Goal: Task Accomplishment & Management: Use online tool/utility

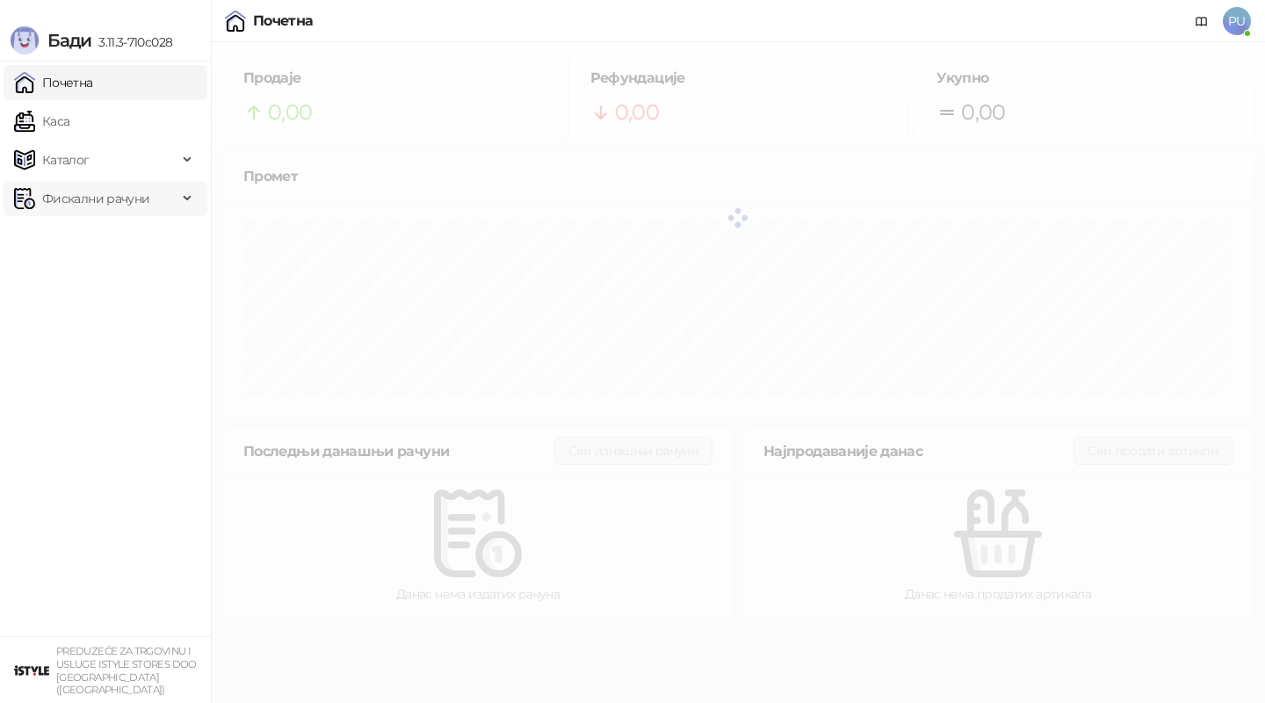
click at [82, 195] on span "Фискални рачуни" at bounding box center [95, 198] width 107 height 35
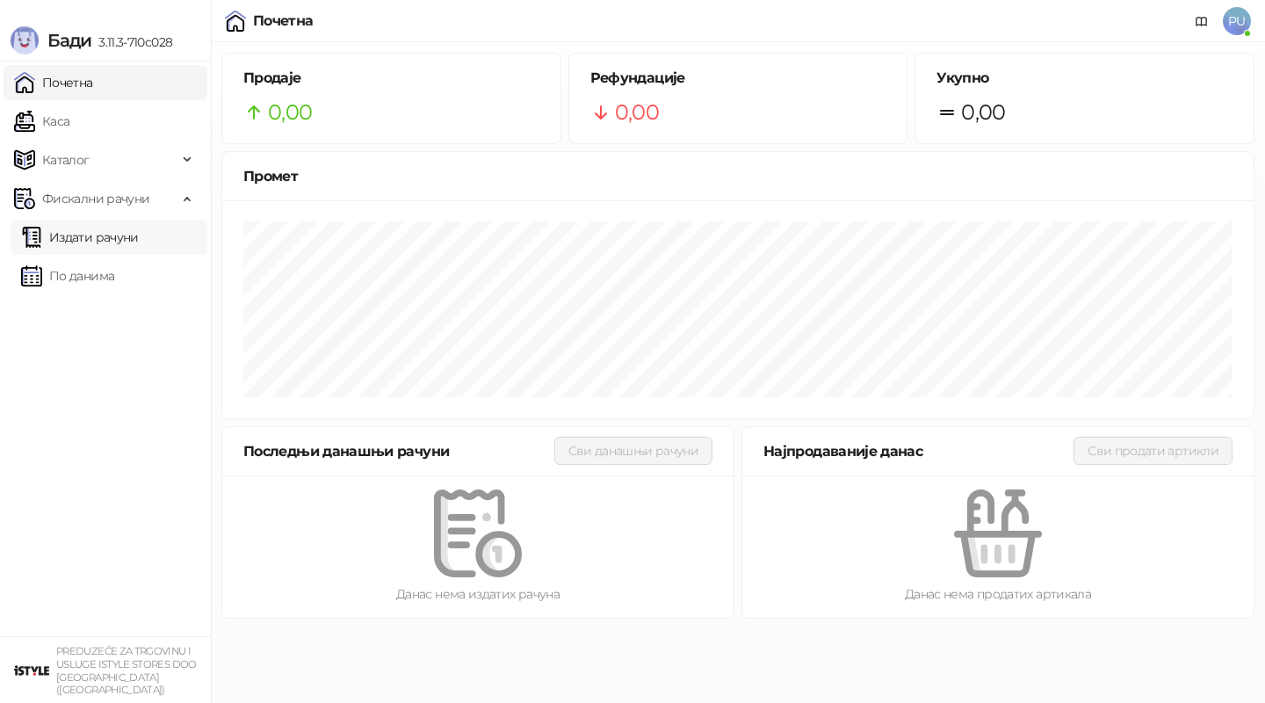
click at [105, 235] on link "Издати рачуни" at bounding box center [80, 237] width 118 height 35
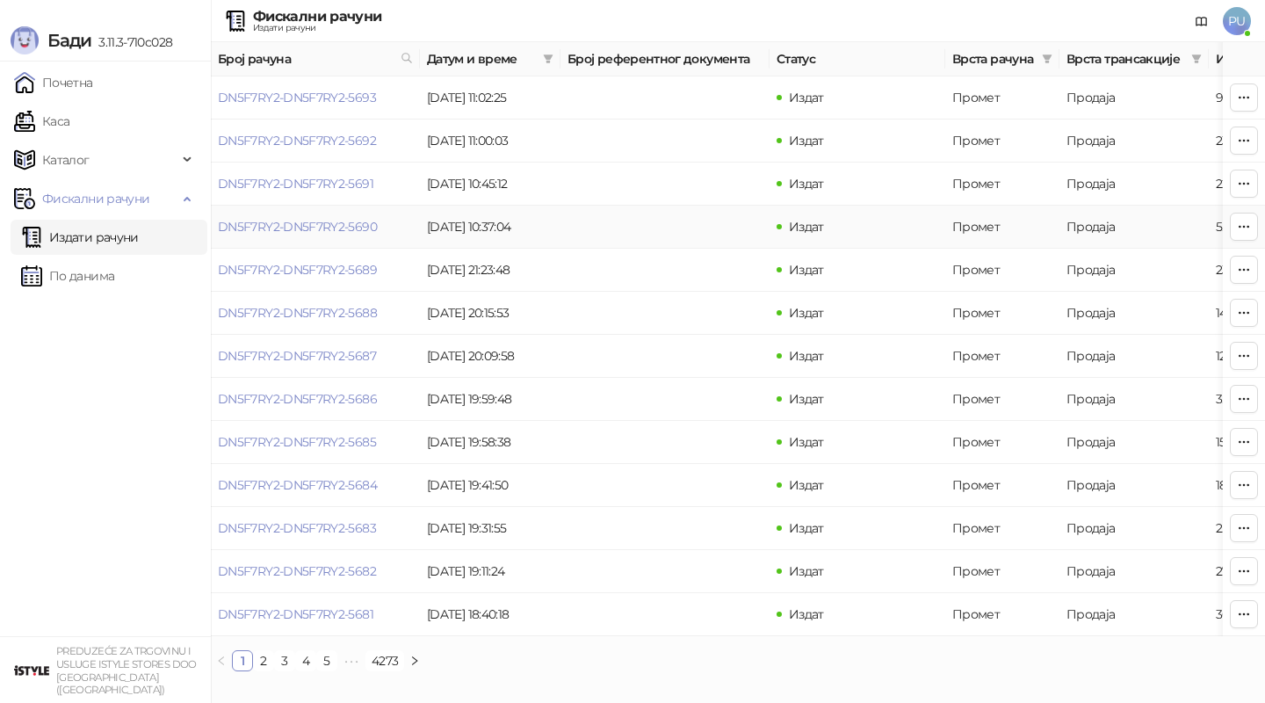
scroll to position [0, 110]
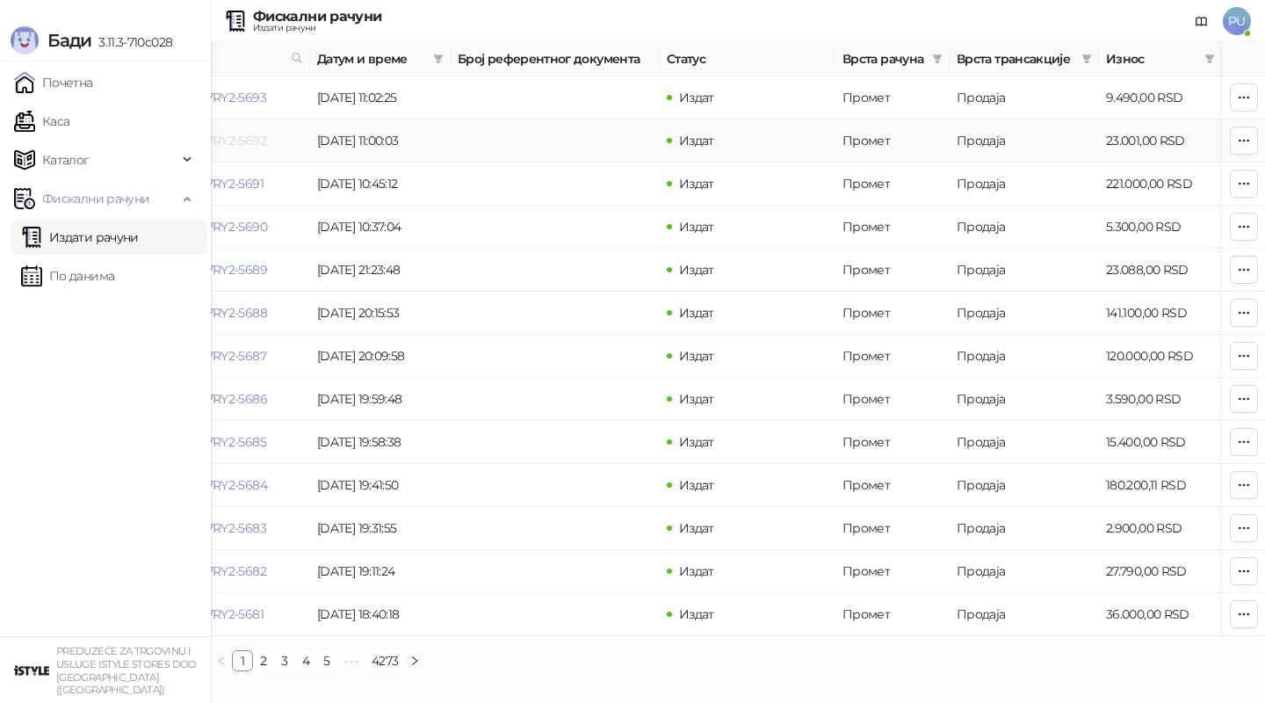
click at [244, 142] on link "DN5F7RY2-DN5F7RY2-5692" at bounding box center [187, 141] width 158 height 16
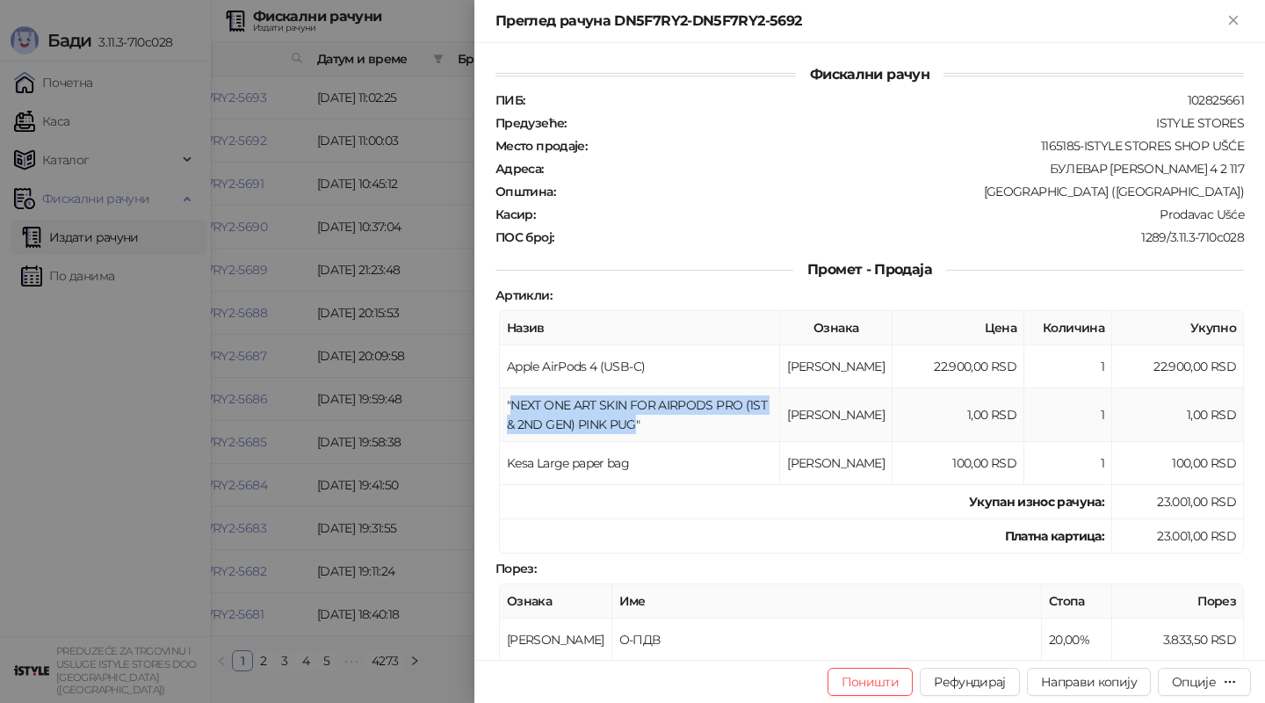
drag, startPoint x: 596, startPoint y: 416, endPoint x: 514, endPoint y: 394, distance: 85.4
click at [514, 394] on td ""NEXT ONE ART SKIN FOR AIRPODS PRO (1ST & 2ND GEN) PINK PUG"" at bounding box center [640, 415] width 280 height 54
copy td "NEXT ONE ART SKIN FOR AIRPODS PRO (1ST & 2ND GEN) PINK PUG"
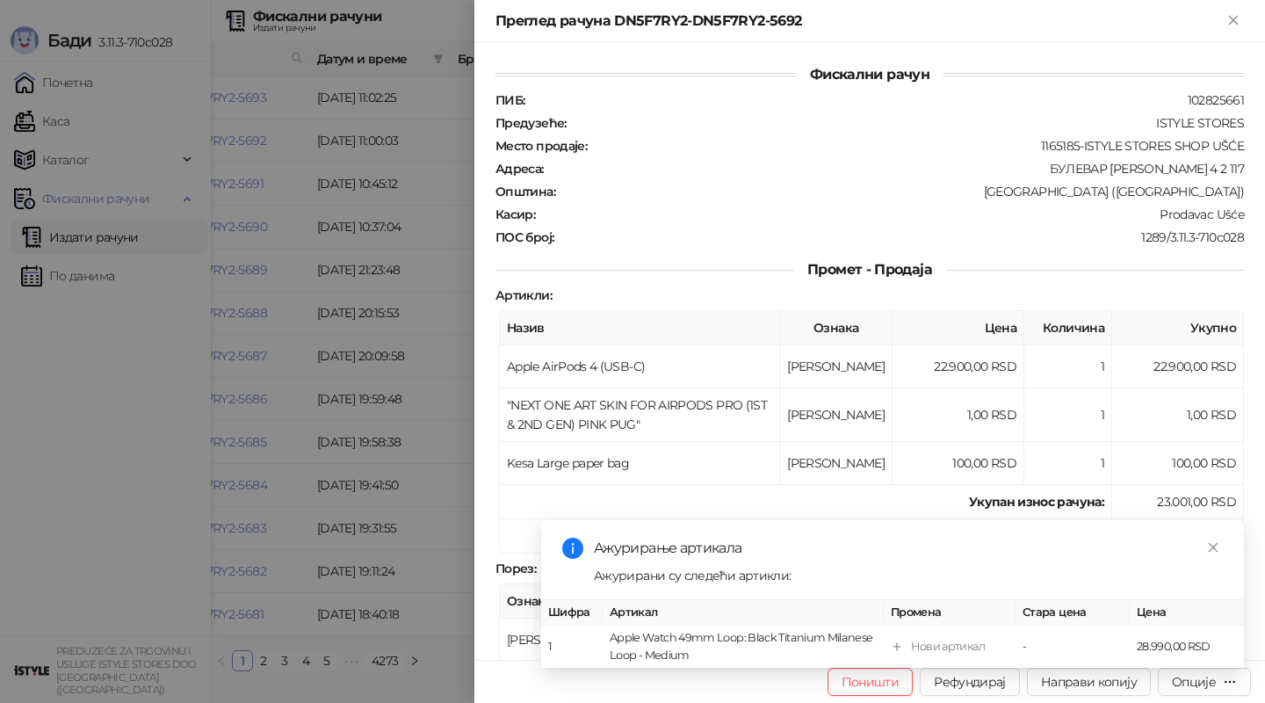
click at [123, 90] on div at bounding box center [632, 351] width 1265 height 703
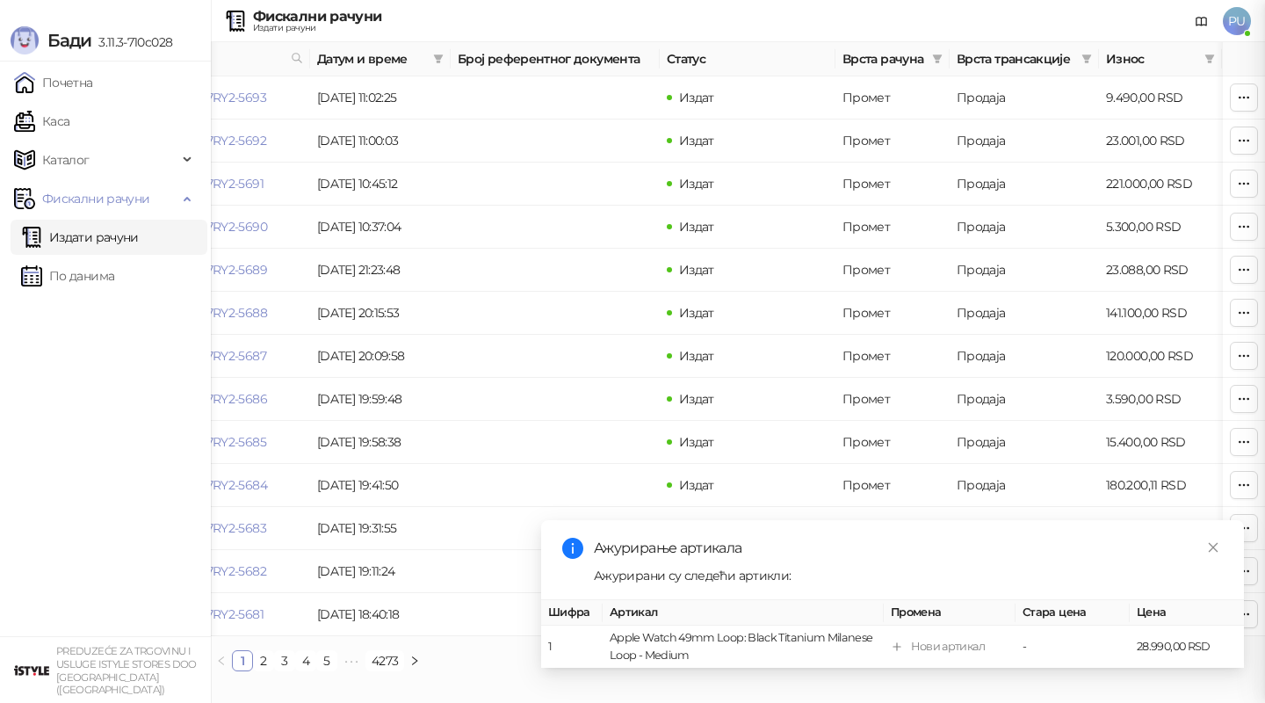
click at [82, 111] on div at bounding box center [632, 351] width 1265 height 703
click at [69, 117] on link "Каса" at bounding box center [41, 121] width 55 height 35
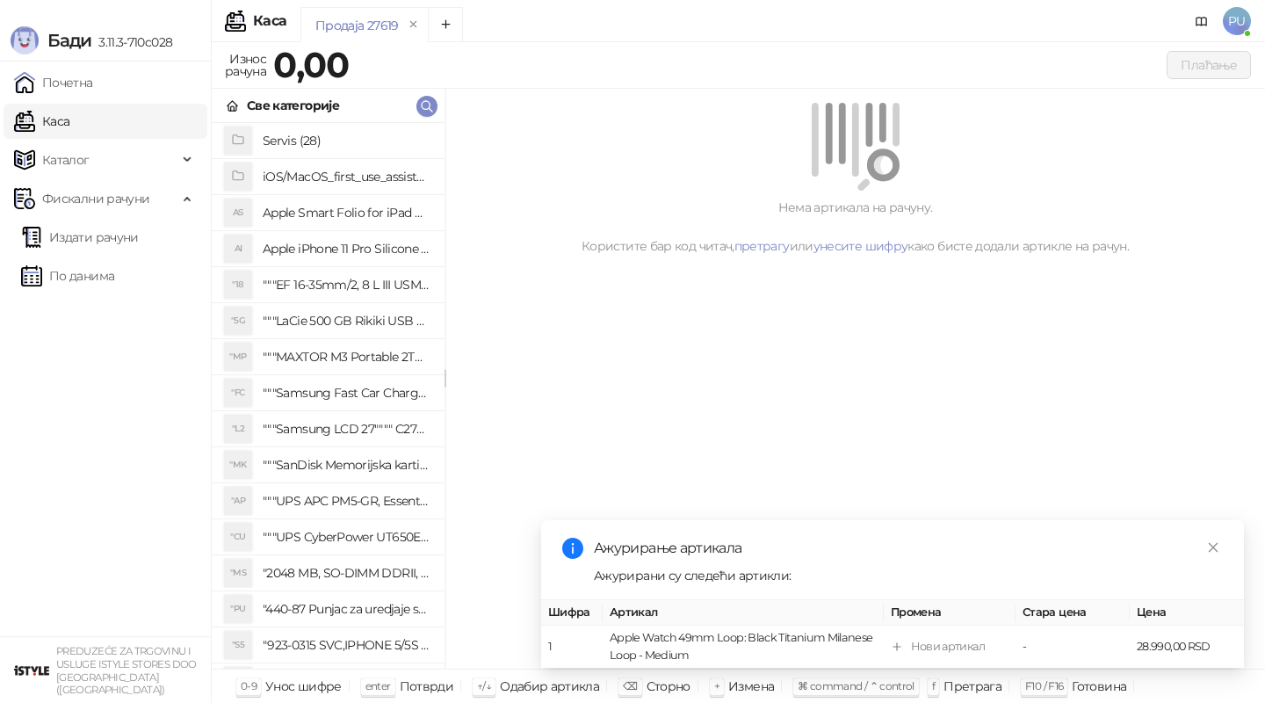
click at [69, 117] on link "Каса" at bounding box center [41, 121] width 55 height 35
click at [1207, 552] on link "Close" at bounding box center [1212, 546] width 19 height 19
